Goal: Task Accomplishment & Management: Complete application form

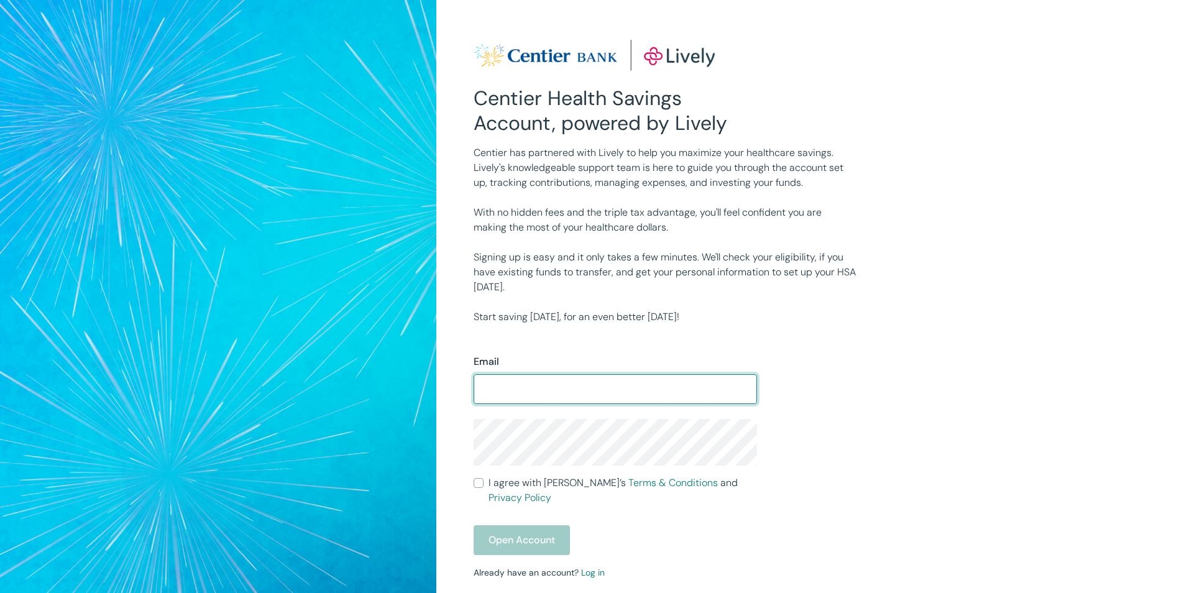
click at [565, 388] on input "Email" at bounding box center [616, 389] width 284 height 25
type input "[EMAIL_ADDRESS][DOMAIN_NAME]"
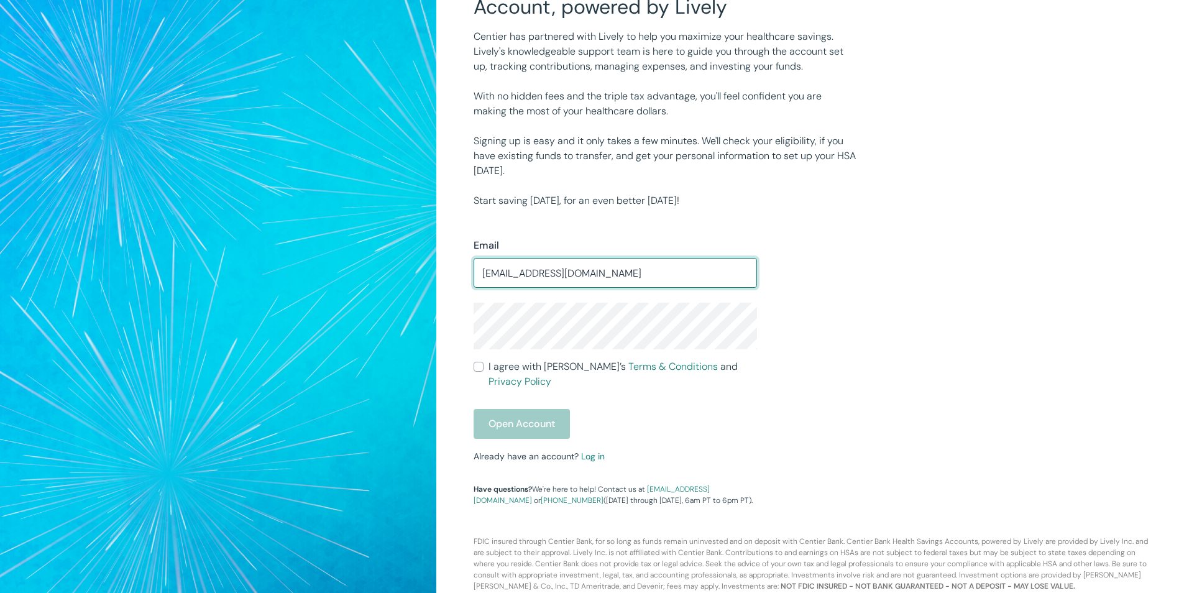
scroll to position [58, 0]
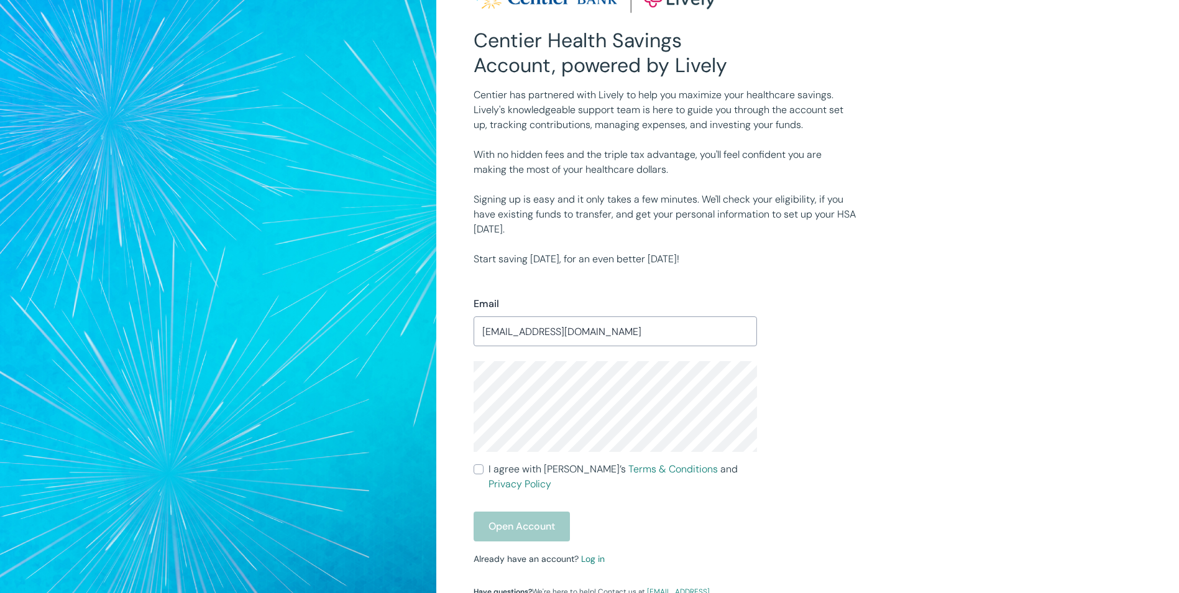
click at [479, 473] on input "I agree with Lively’s Terms & Conditions and Privacy Policy" at bounding box center [479, 469] width 10 height 10
checkbox input "true"
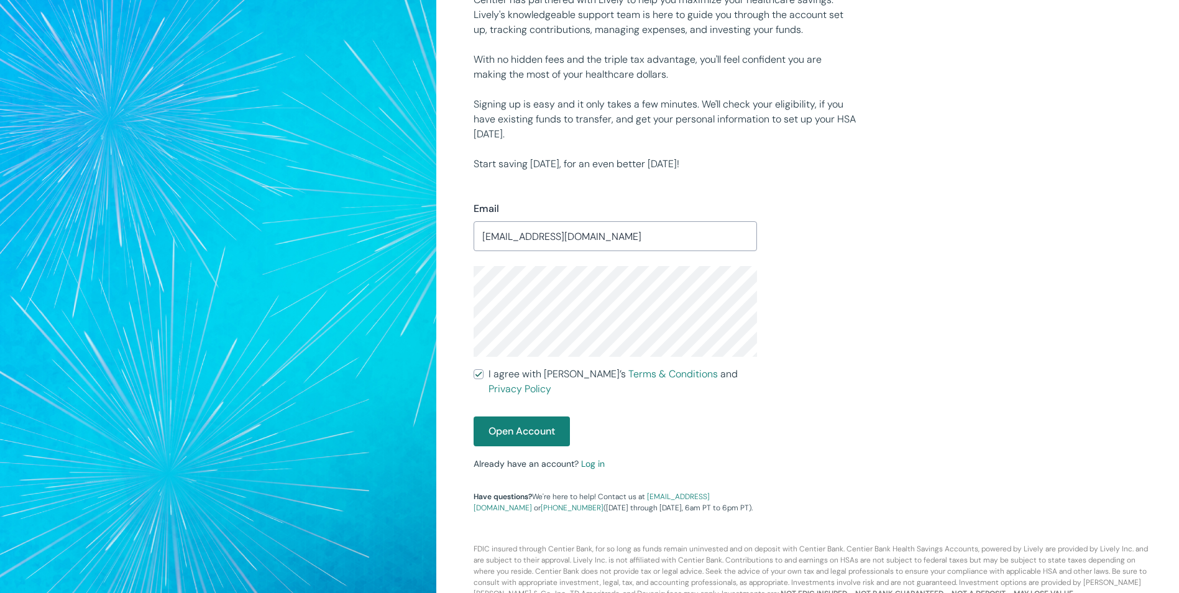
scroll to position [159, 0]
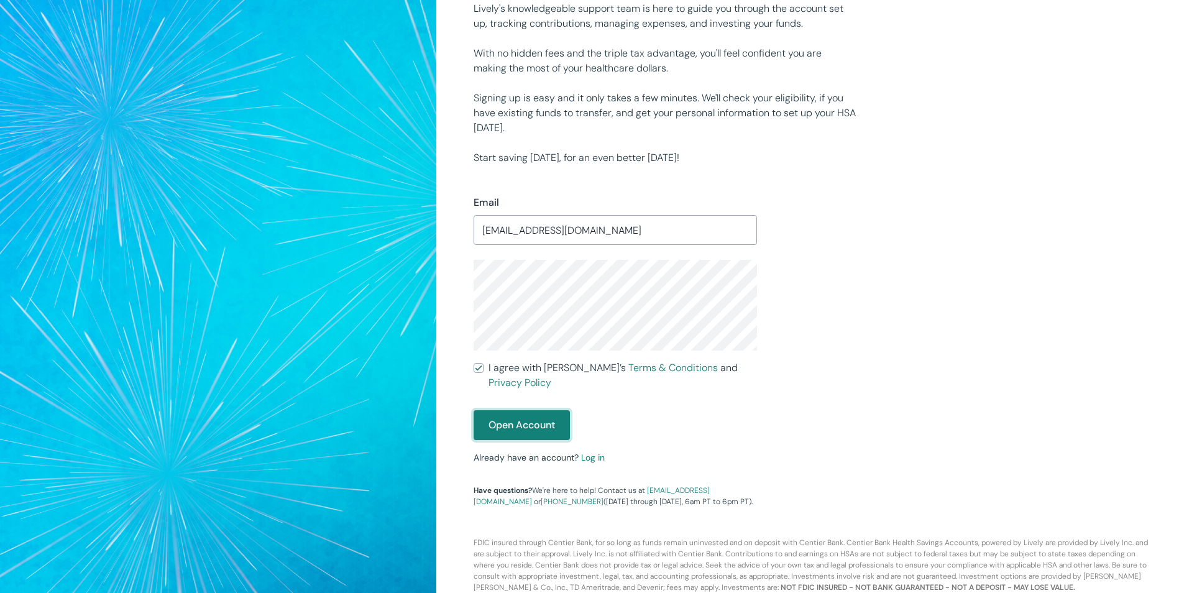
click at [515, 410] on button "Open Account" at bounding box center [522, 425] width 96 height 30
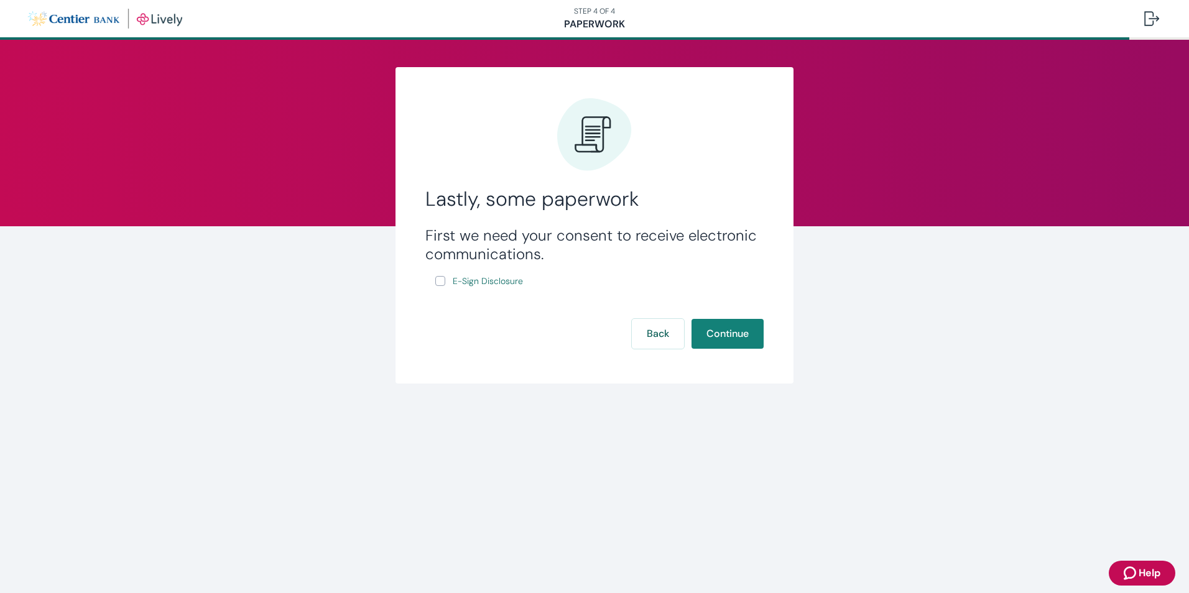
click at [447, 276] on label "E-Sign Disclosure" at bounding box center [480, 282] width 90 height 16
click at [445, 276] on input "E-Sign Disclosure" at bounding box center [440, 281] width 10 height 10
checkbox input "true"
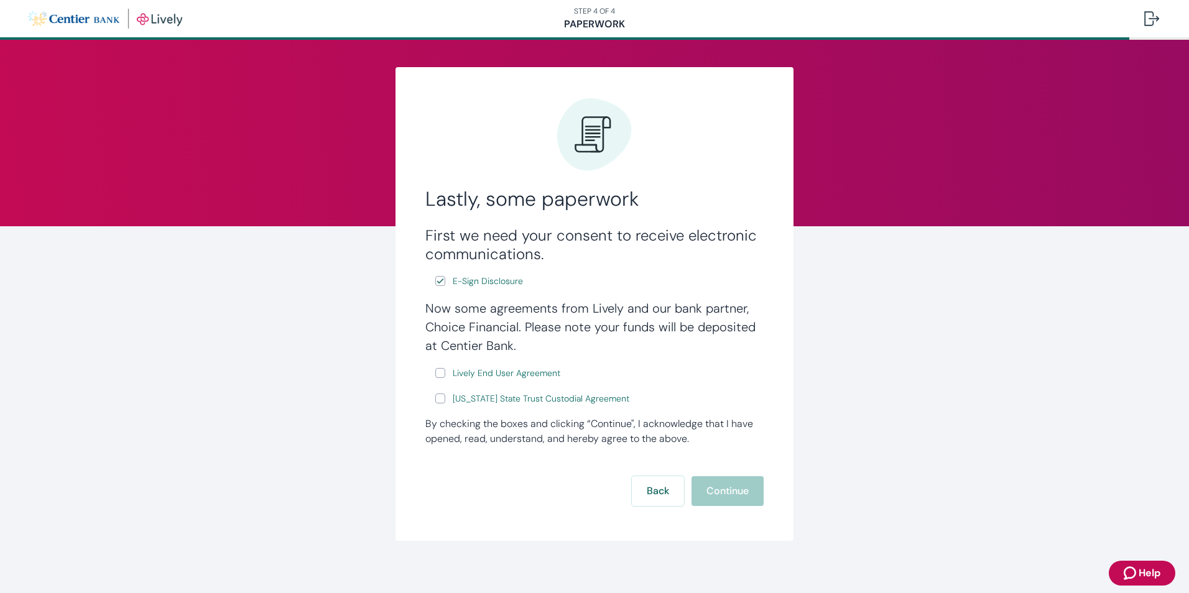
click at [436, 372] on input "Lively End User Agreement" at bounding box center [440, 373] width 10 height 10
checkbox input "true"
click at [494, 374] on span "Lively End User Agreement" at bounding box center [507, 373] width 108 height 13
click at [453, 396] on span "Wyoming State Trust Custodial Agreement" at bounding box center [541, 398] width 177 height 13
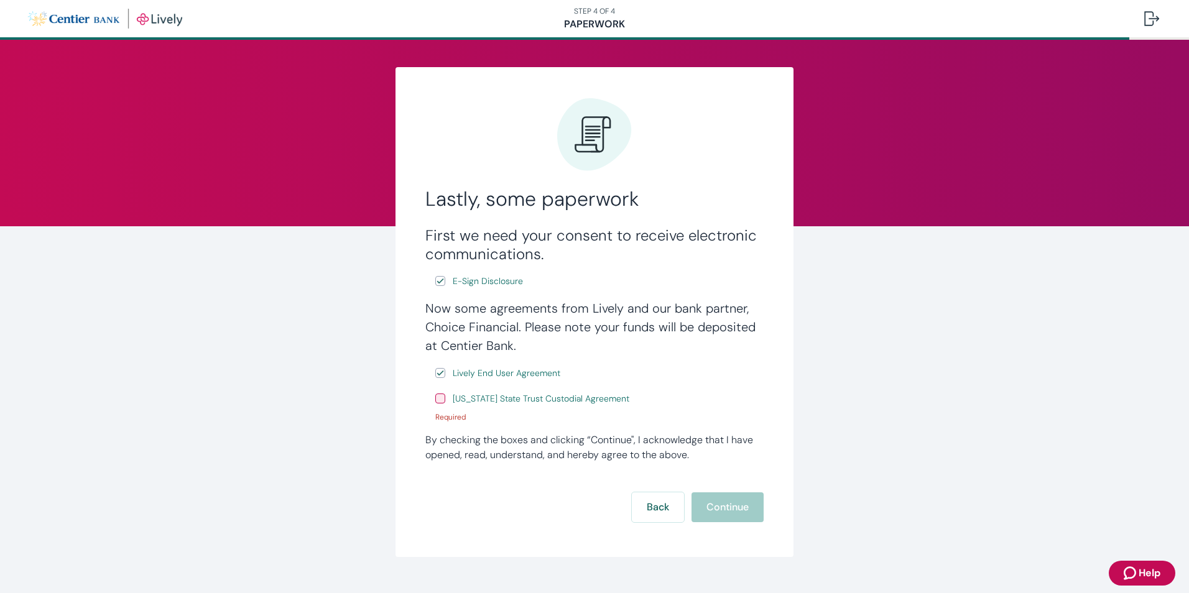
click at [435, 398] on input "Wyoming State Trust Custodial Agreement" at bounding box center [440, 399] width 10 height 10
checkbox input "true"
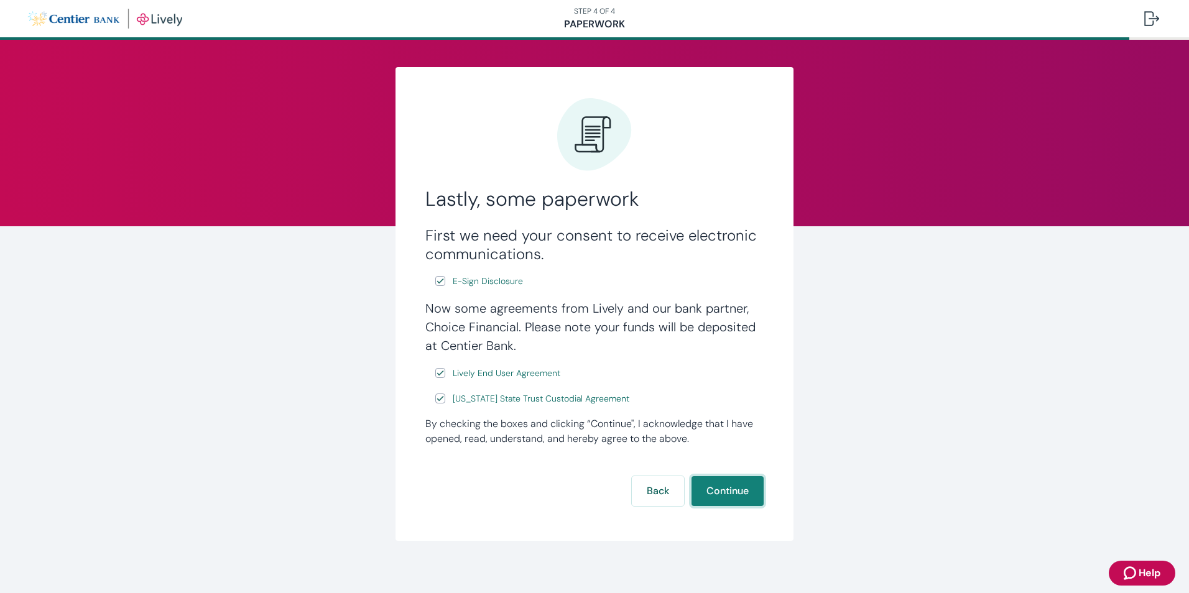
click at [733, 491] on button "Continue" at bounding box center [727, 491] width 72 height 30
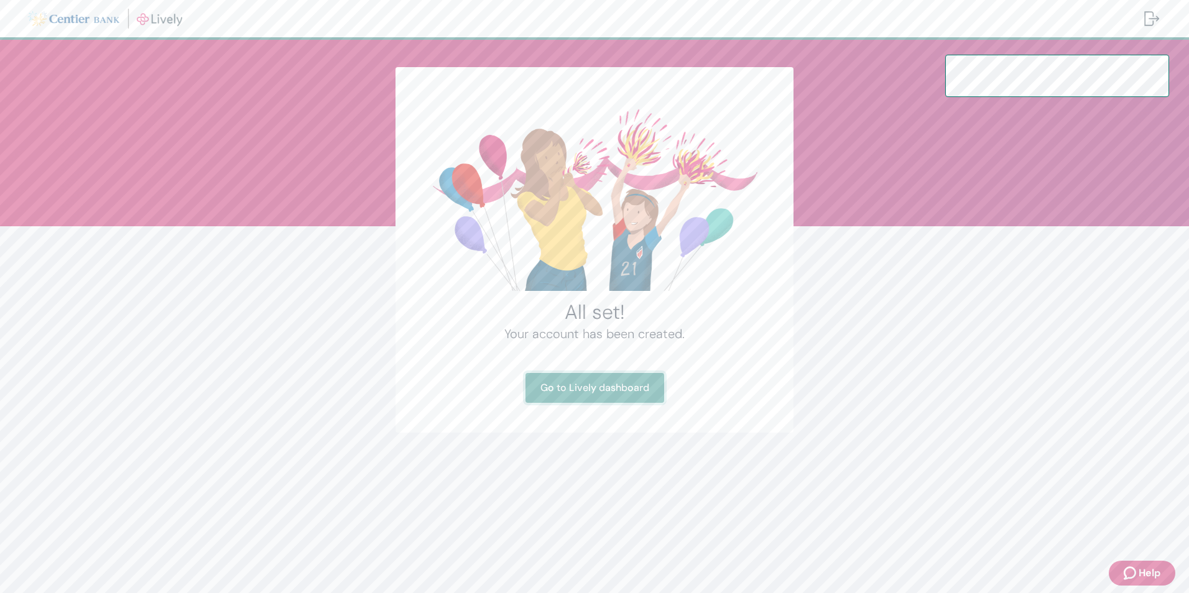
click at [591, 389] on link "Go to Lively dashboard" at bounding box center [594, 388] width 139 height 30
